Goal: Find contact information

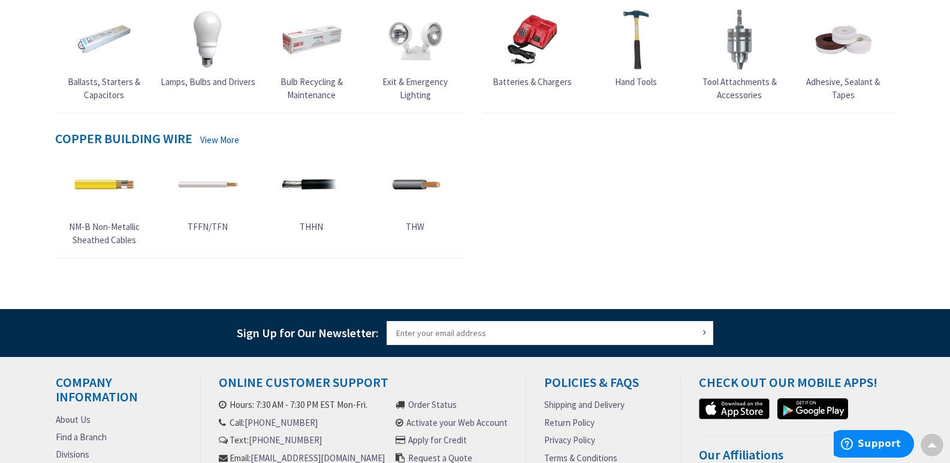
scroll to position [710, 0]
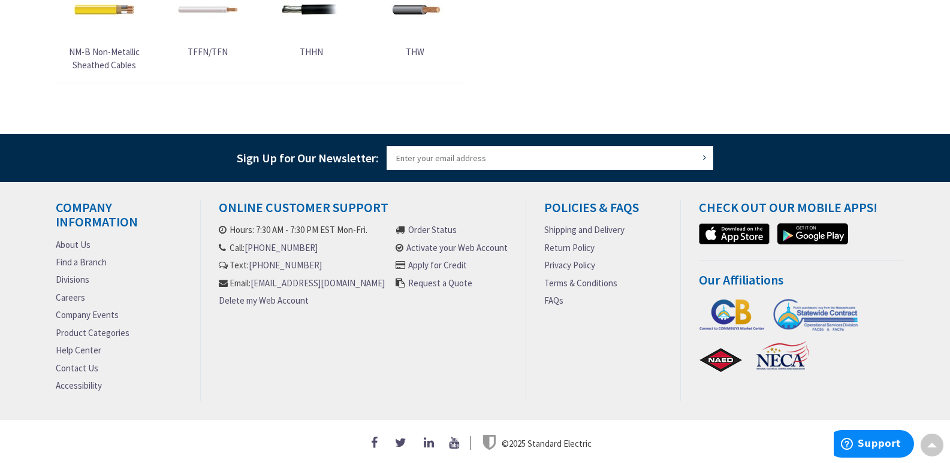
drag, startPoint x: 373, startPoint y: 293, endPoint x: 212, endPoint y: 293, distance: 160.6
click at [212, 293] on div "Online Customer Support Hours: 7:30 AM - 7:30 PM EST Mon-Fri. Call: [PHONE_NUMB…" at bounding box center [363, 300] width 325 height 201
copy link "[EMAIL_ADDRESS][DOMAIN_NAME]"
click at [318, 259] on li "Text: [PHONE_NUMBER]" at bounding box center [302, 265] width 166 height 13
drag, startPoint x: 306, startPoint y: 258, endPoint x: 227, endPoint y: 231, distance: 83.2
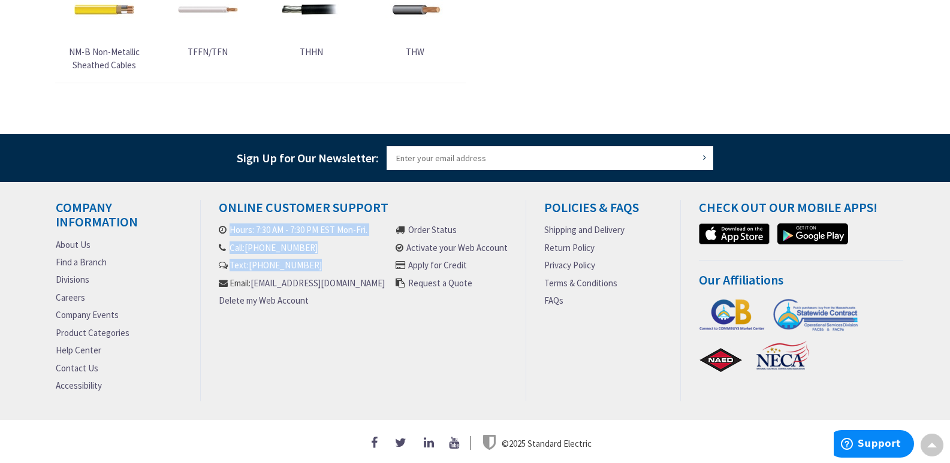
click at [227, 231] on ul "Hours: 7:30 AM - 7:30 PM EST Mon-Fri. Call: [PHONE_NUMBER] Text: [PHONE_NUMBER]…" at bounding box center [302, 268] width 166 height 88
copy ul "Hours: 7:30 AM - 7:30 PM EST Mon-Fri. Call: [PHONE_NUMBER] Text: [PHONE_NUMBER]"
click at [426, 349] on div "Online Customer Support Hours: 7:30 AM - 7:30 PM EST Mon-Fri. Call: [PHONE_NUMB…" at bounding box center [363, 300] width 325 height 201
click at [457, 244] on link "Activate your Web Account" at bounding box center [456, 248] width 101 height 13
